Goal: Contribute content: Contribute content

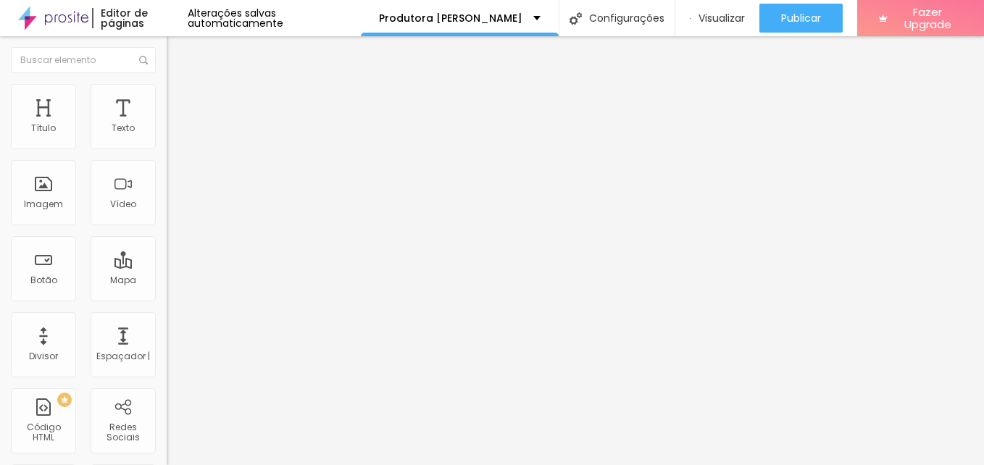
click at [175, 125] on font "Trocar imagem" at bounding box center [210, 118] width 70 height 12
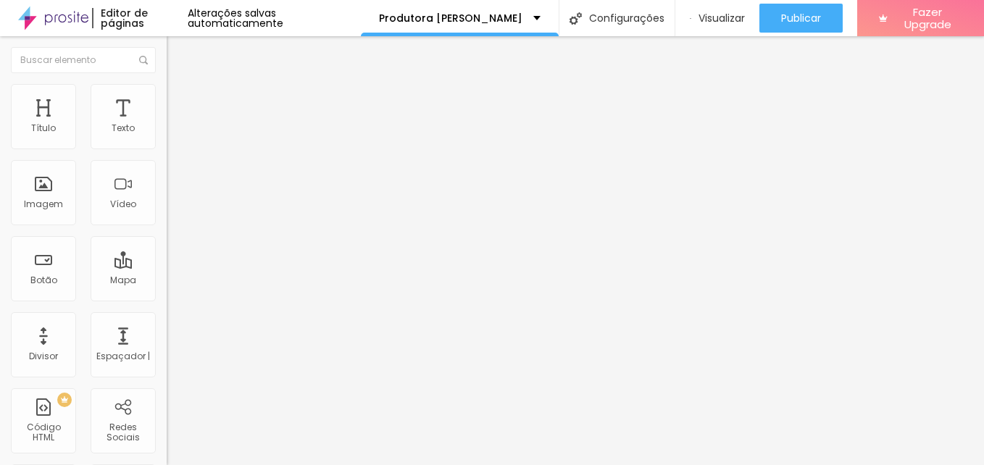
click at [180, 99] on span "Estilo" at bounding box center [191, 94] width 22 height 12
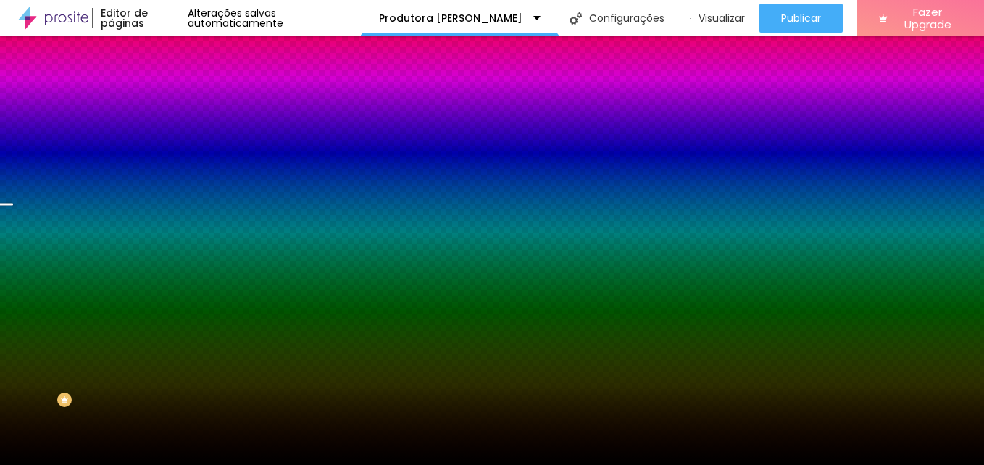
click at [175, 133] on font "Trocar imagem" at bounding box center [210, 127] width 70 height 12
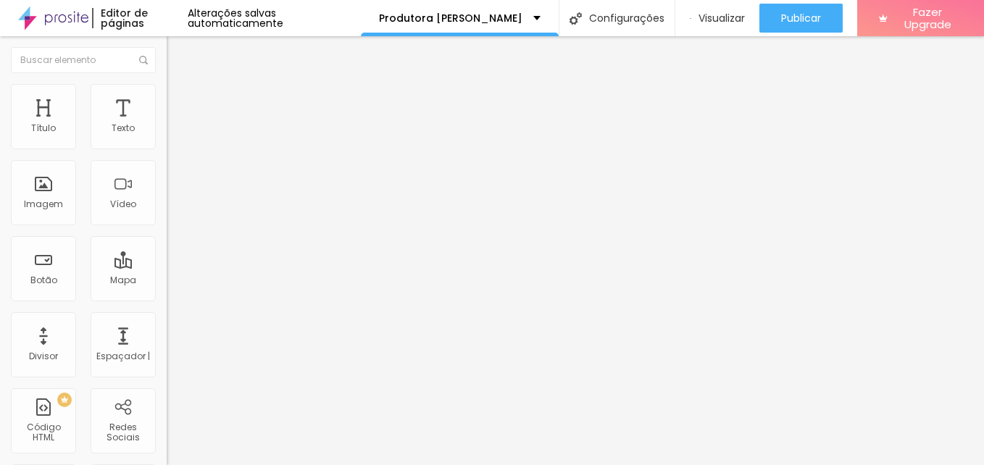
click at [167, 94] on li "Estilo" at bounding box center [250, 91] width 167 height 14
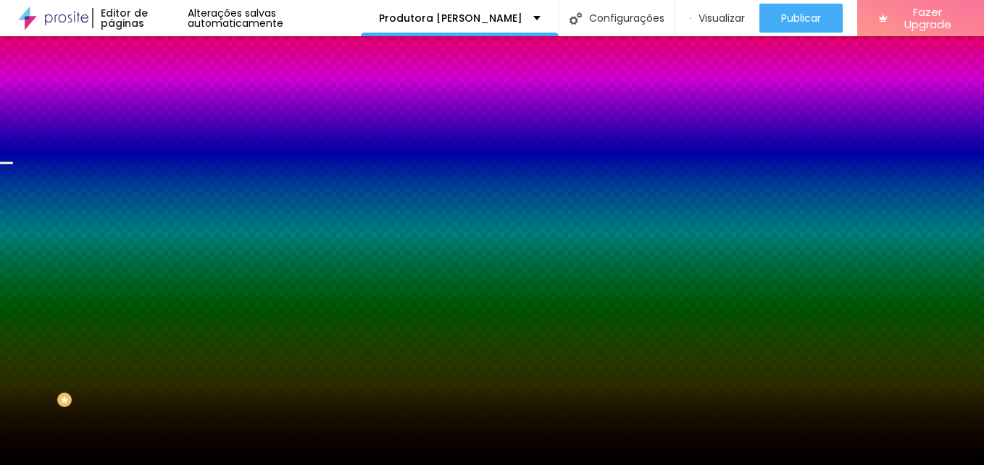
click at [175, 133] on font "Trocar imagem" at bounding box center [210, 127] width 70 height 12
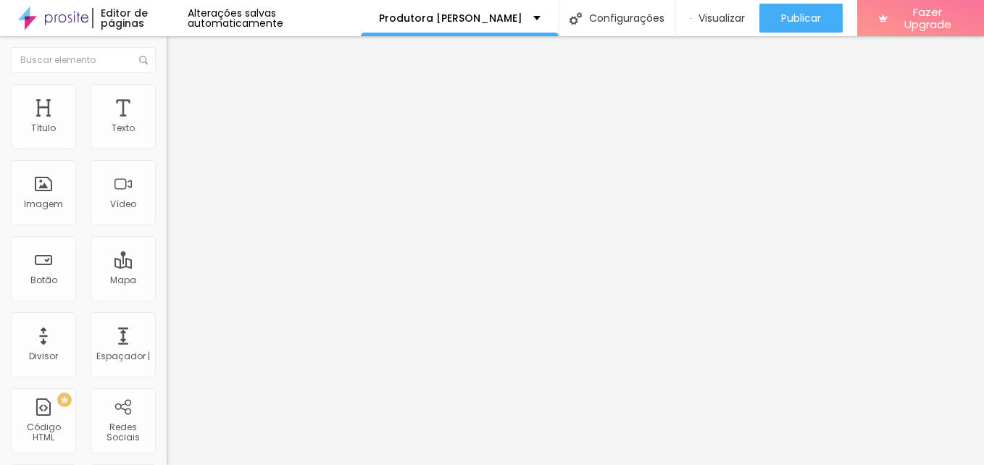
click at [175, 125] on font "Trocar imagem" at bounding box center [210, 118] width 70 height 12
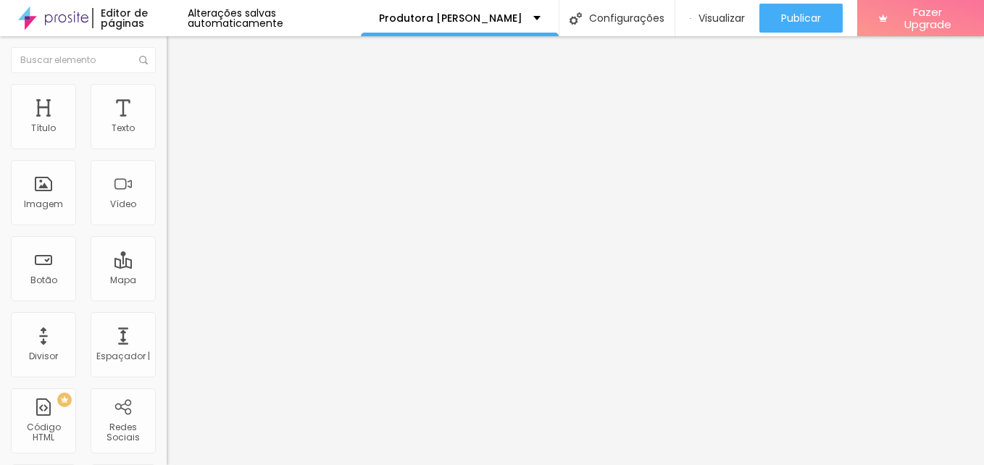
click at [167, 125] on span "Trocar imagem" at bounding box center [206, 118] width 79 height 12
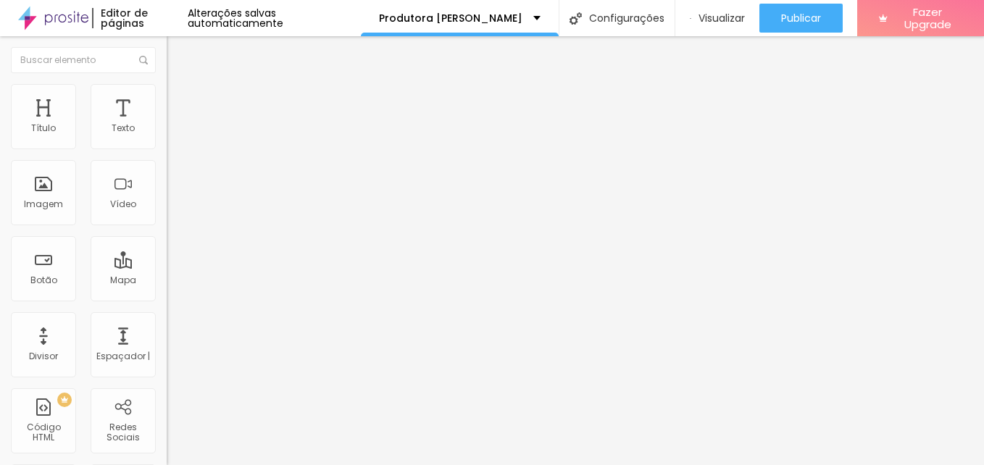
click at [175, 125] on font "Trocar imagem" at bounding box center [210, 118] width 70 height 12
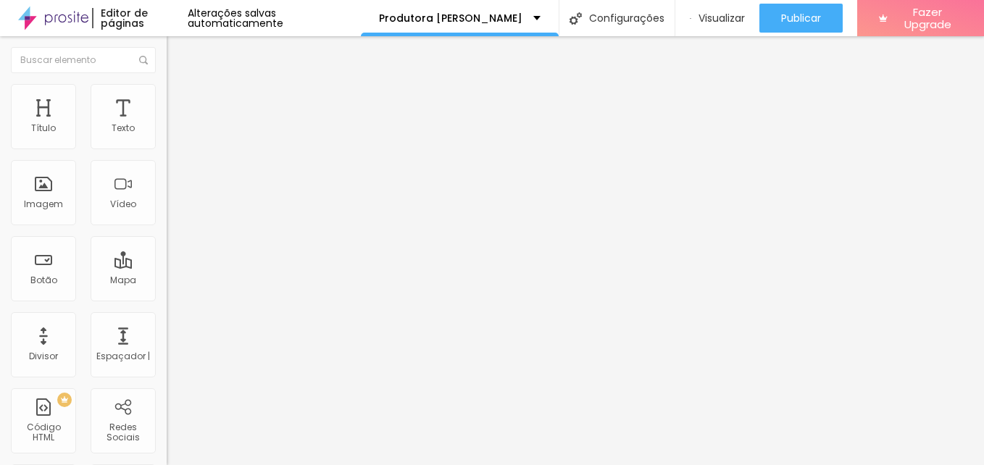
click at [167, 96] on li "Estilo" at bounding box center [250, 91] width 167 height 14
click at [167, 99] on li "Avançado" at bounding box center [250, 106] width 167 height 14
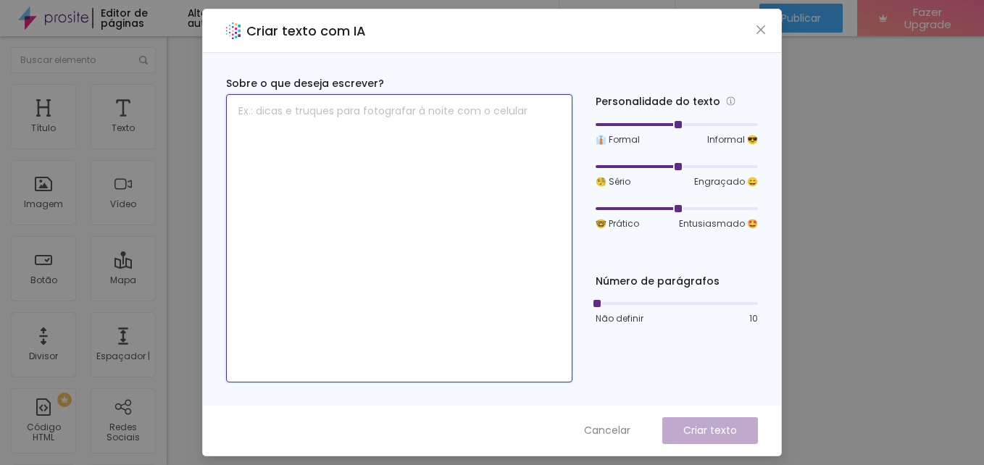
click at [426, 113] on textarea at bounding box center [399, 238] width 346 height 288
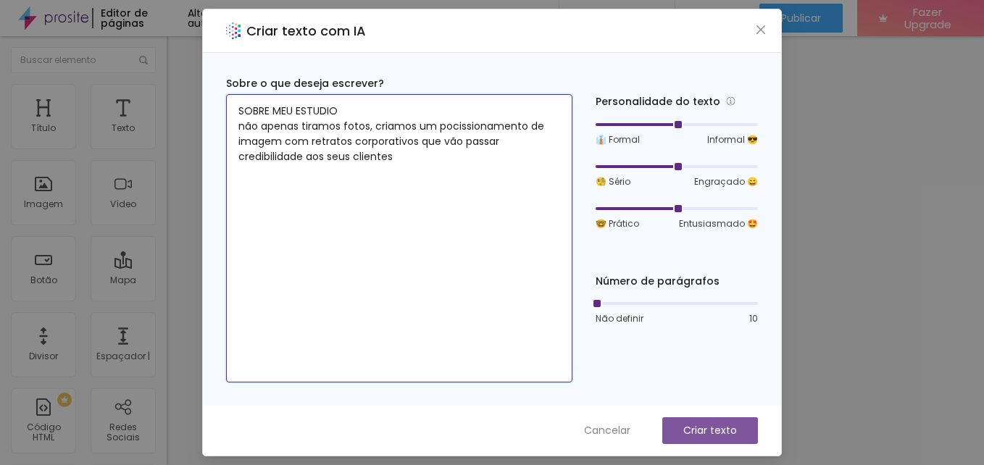
type textarea "SOBRE MEU ESTUDIO não apenas tiramos fotos, criamos um pocissionamento de image…"
click at [704, 438] on button "Criar texto" at bounding box center [710, 430] width 96 height 27
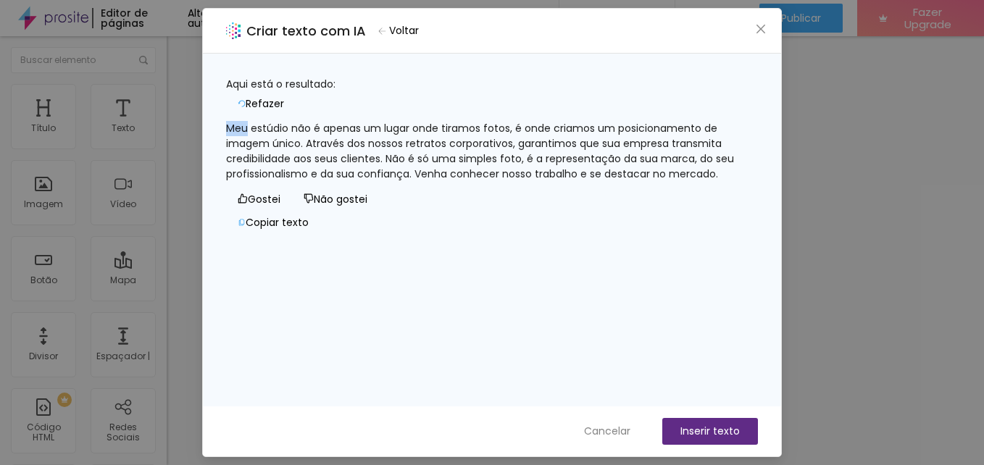
drag, startPoint x: 264, startPoint y: 120, endPoint x: 241, endPoint y: 120, distance: 23.9
click at [241, 121] on div "Meu estúdio não é apenas um lugar onde tiramos fotos, é onde criamos um posicio…" at bounding box center [492, 151] width 532 height 61
drag, startPoint x: 241, startPoint y: 120, endPoint x: 495, endPoint y: 69, distance: 259.5
click at [495, 69] on div "Aqui está o resultado: Refazer Meu estúdio não é apenas um lugar onde tiramos f…" at bounding box center [492, 230] width 578 height 353
click at [714, 431] on font "Inserir texto" at bounding box center [709, 431] width 59 height 15
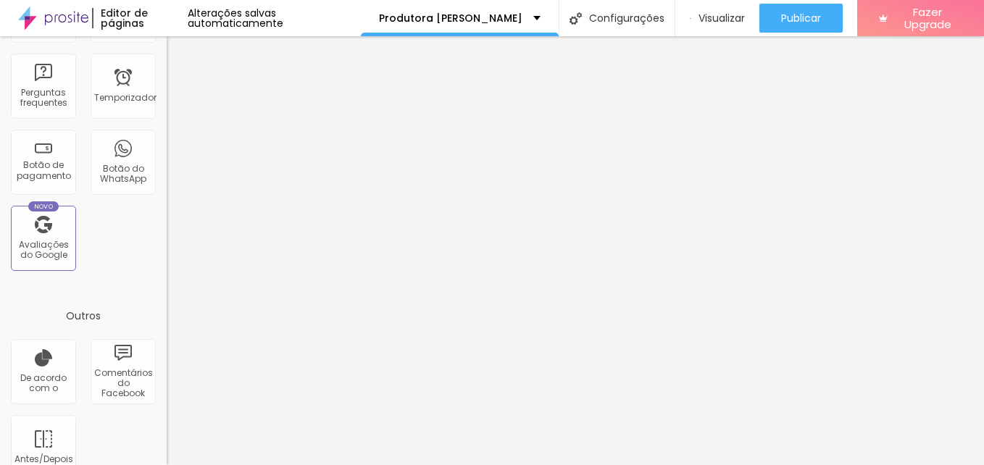
scroll to position [513, 0]
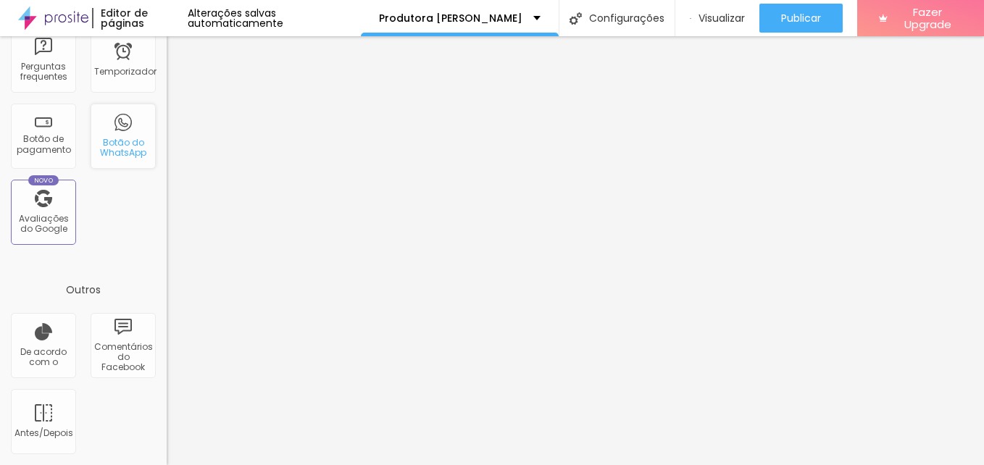
click at [114, 147] on div "Botão do WhatsApp" at bounding box center [122, 148] width 57 height 21
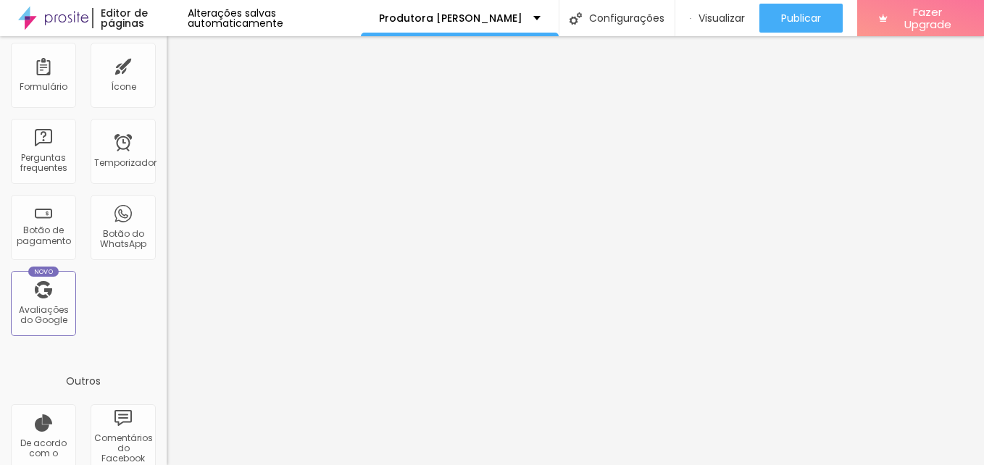
scroll to position [459, 0]
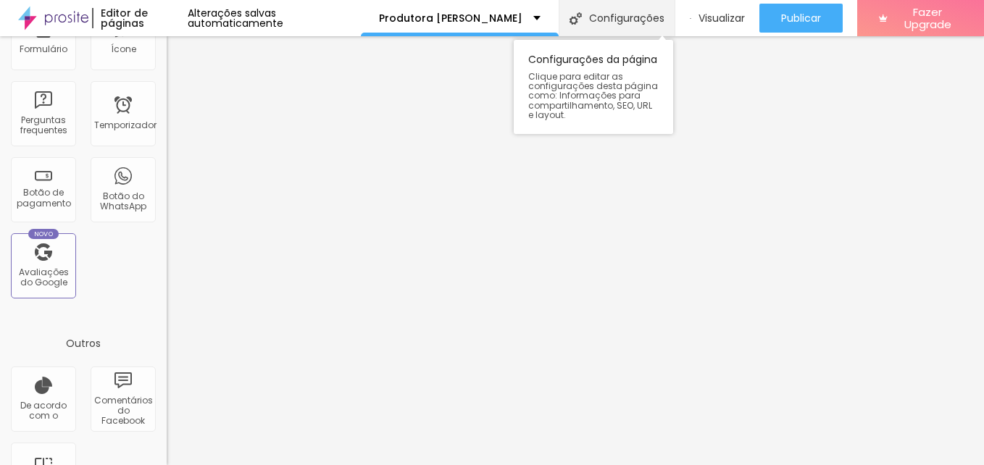
click at [602, 16] on font "Configurações" at bounding box center [626, 18] width 75 height 10
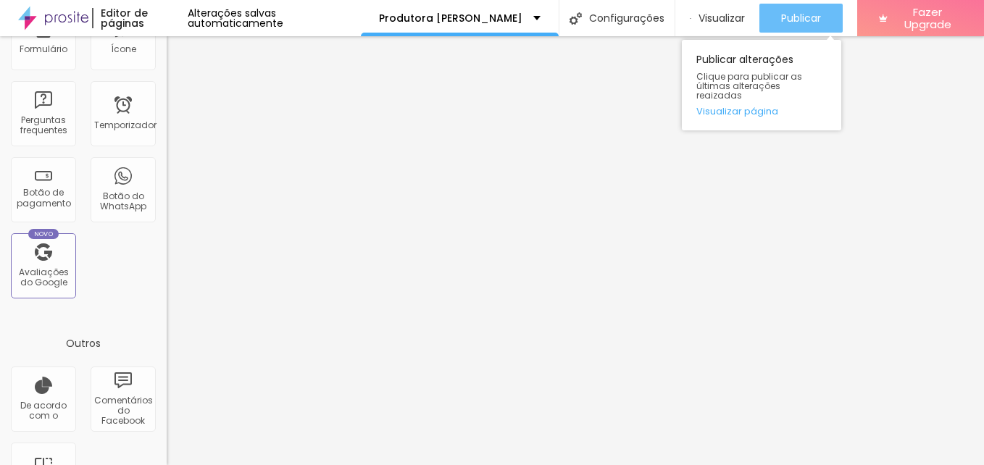
click at [788, 16] on span "Publicar" at bounding box center [801, 18] width 40 height 12
click at [799, 18] on span "Publicar" at bounding box center [801, 18] width 40 height 12
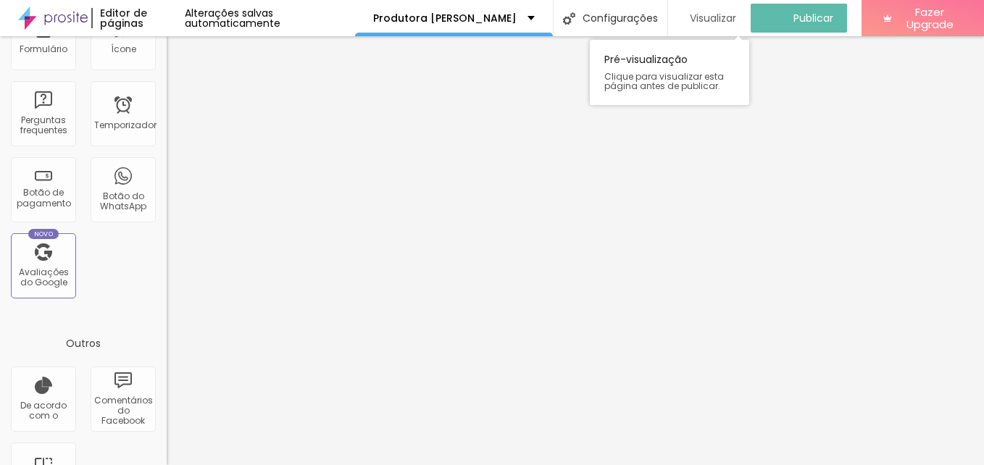
click at [710, 20] on span "Visualizar" at bounding box center [713, 18] width 46 height 12
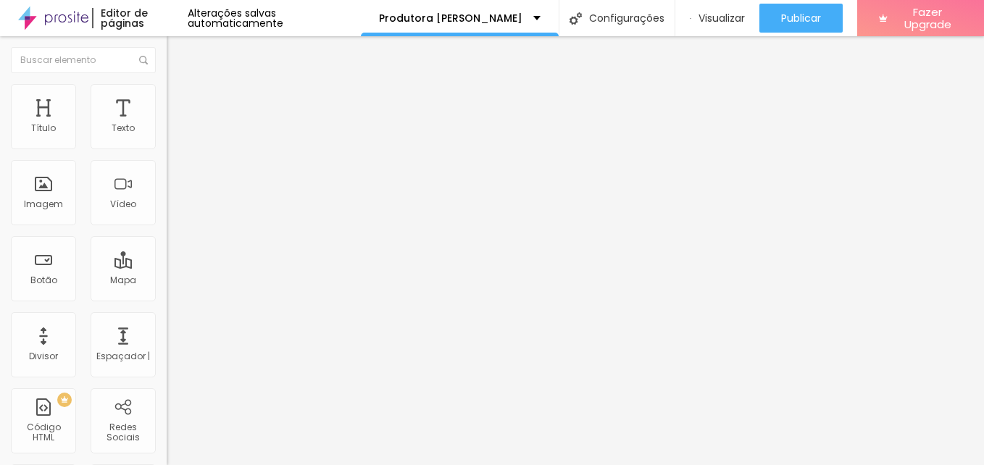
click at [167, 85] on img at bounding box center [173, 90] width 13 height 13
click at [167, 99] on img at bounding box center [173, 105] width 13 height 13
click at [167, 83] on img at bounding box center [173, 76] width 13 height 13
click at [167, 87] on img at bounding box center [173, 90] width 13 height 13
click at [180, 85] on span "Conteúdo" at bounding box center [202, 79] width 45 height 12
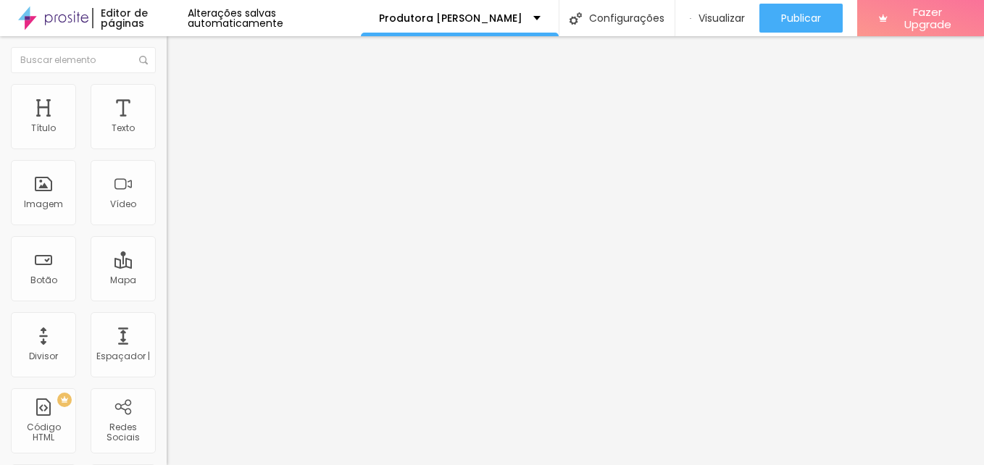
click at [167, 89] on li "Estilo" at bounding box center [250, 91] width 167 height 14
click at [167, 99] on img at bounding box center [173, 105] width 13 height 13
click at [167, 88] on img at bounding box center [173, 90] width 13 height 13
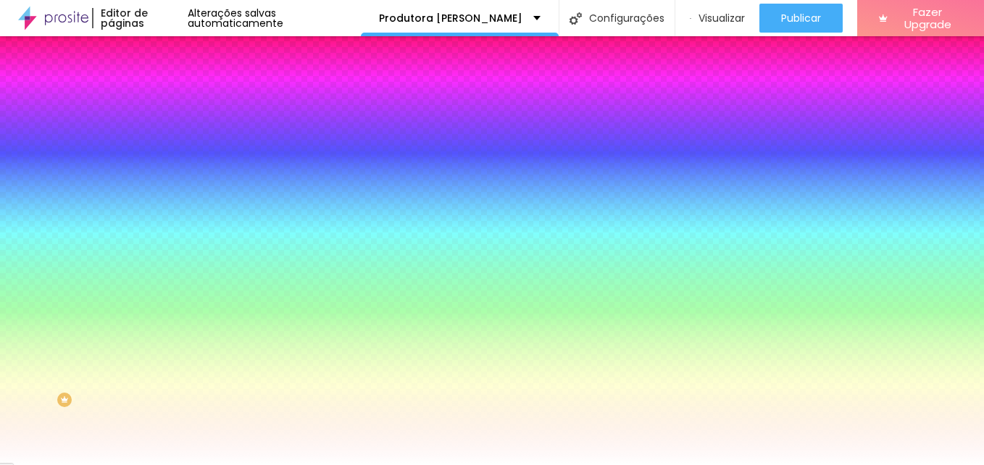
click at [167, 99] on li "Avançado" at bounding box center [250, 106] width 167 height 14
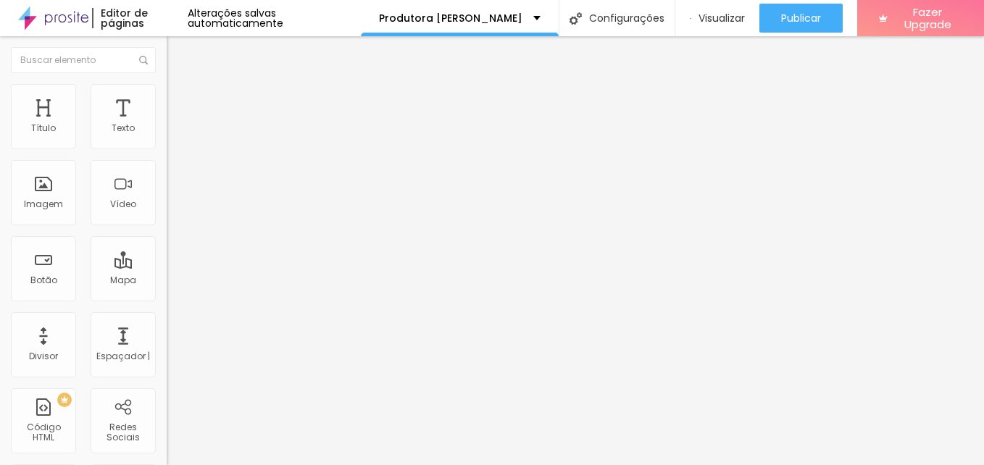
click at [167, 84] on li "Conteúdo" at bounding box center [250, 77] width 167 height 14
click at [178, 51] on div "Editar Coluna" at bounding box center [223, 53] width 90 height 12
click at [167, 125] on span "Adicionar imagem" at bounding box center [213, 118] width 93 height 12
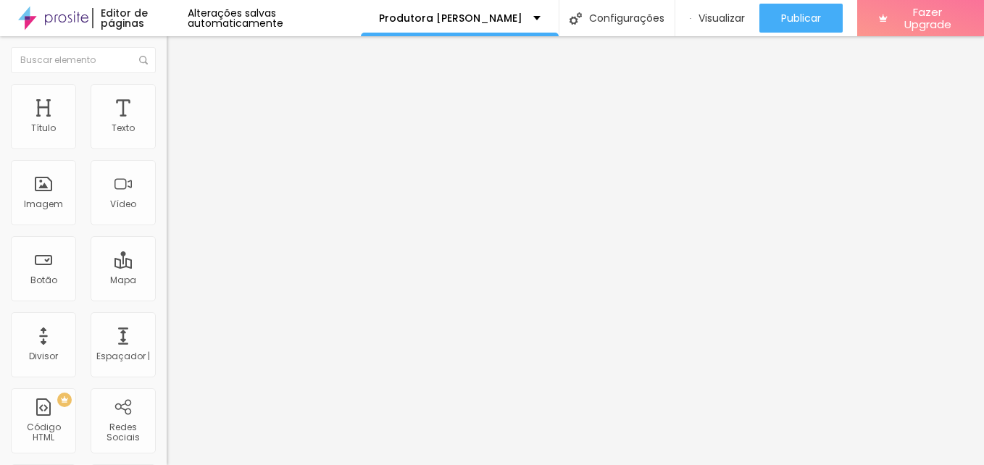
click at [167, 93] on img at bounding box center [173, 90] width 13 height 13
type input "95"
type input "90"
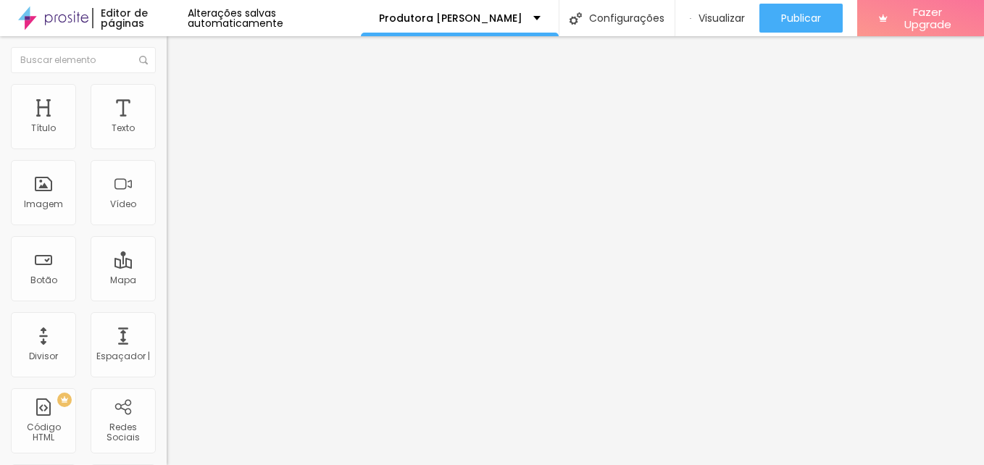
type input "90"
type input "95"
click at [167, 149] on input "range" at bounding box center [213, 143] width 93 height 12
click at [167, 99] on li "Avançado" at bounding box center [250, 106] width 167 height 14
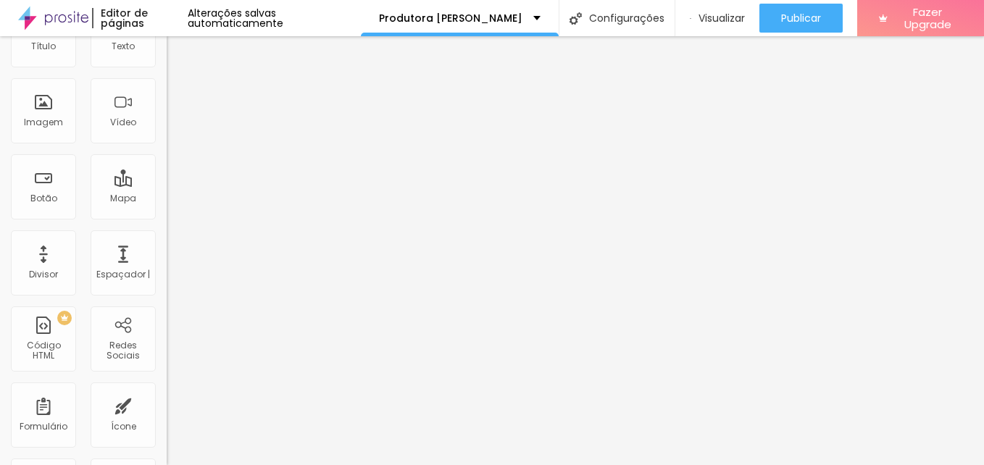
scroll to position [28, 0]
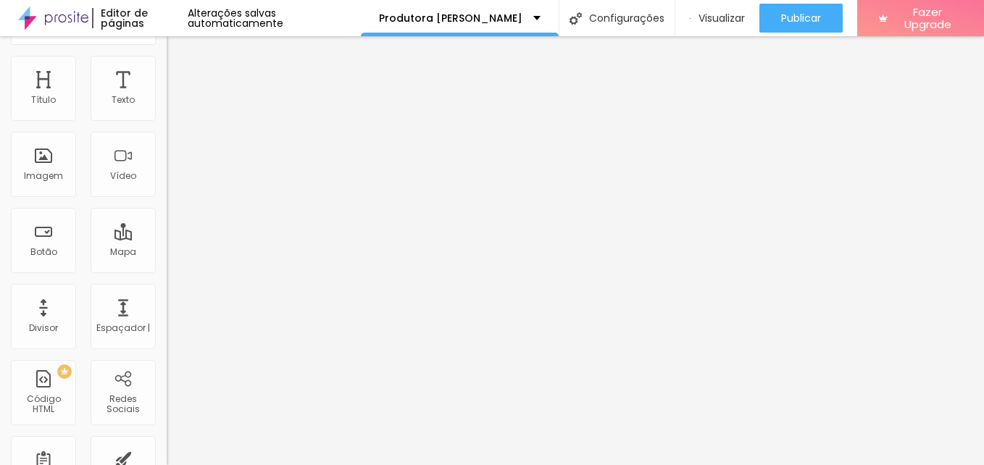
click at [167, 55] on li "Conteúdo" at bounding box center [250, 48] width 167 height 14
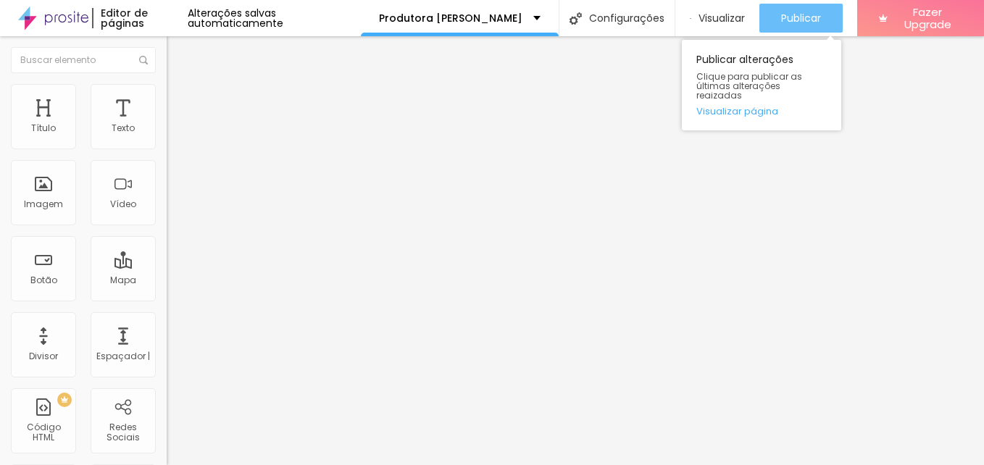
click at [819, 18] on button "Publicar" at bounding box center [800, 18] width 83 height 29
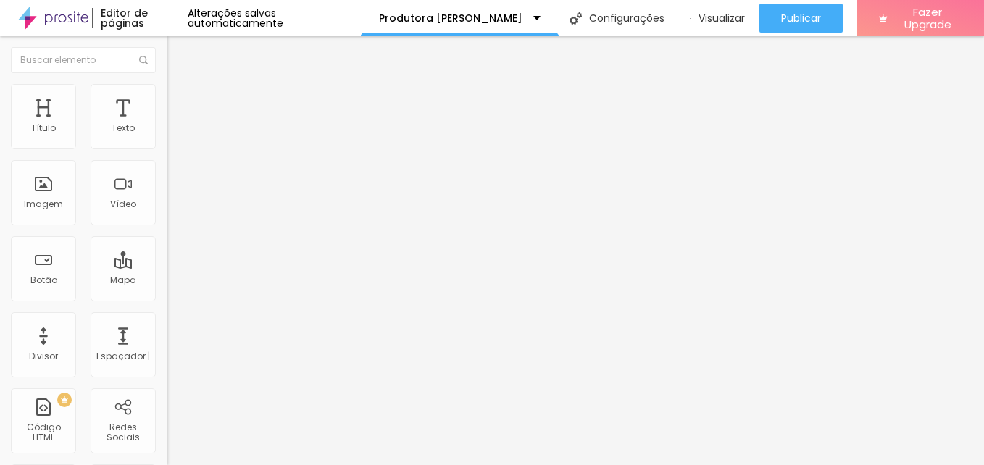
click at [63, 17] on img at bounding box center [53, 18] width 70 height 36
